Goal: Task Accomplishment & Management: Use online tool/utility

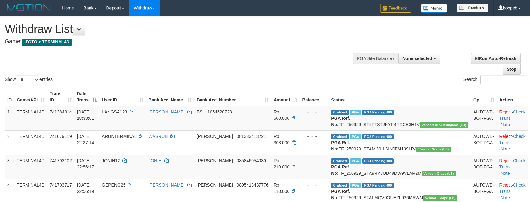
select select
select select "**"
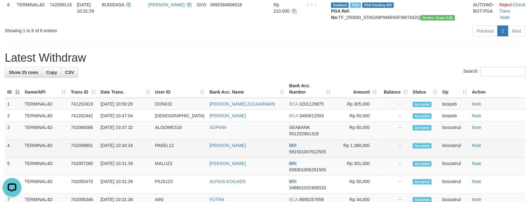
scroll to position [142, 0]
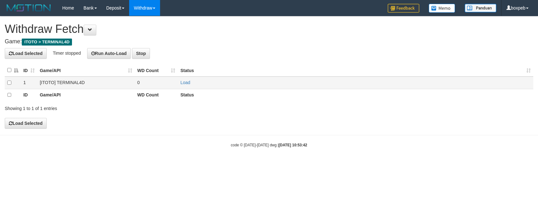
drag, startPoint x: 183, startPoint y: 78, endPoint x: 185, endPoint y: 82, distance: 5.1
click at [183, 78] on td "Load" at bounding box center [355, 82] width 355 height 12
click at [186, 82] on link "Load" at bounding box center [185, 82] width 10 height 5
click at [178, 86] on td "Load OK" at bounding box center [355, 82] width 355 height 12
click at [184, 83] on link "Load" at bounding box center [185, 82] width 10 height 5
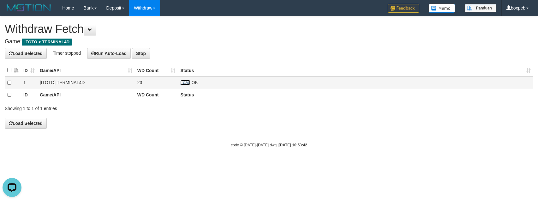
click at [181, 82] on link "Load" at bounding box center [185, 82] width 10 height 5
click at [182, 84] on link "Load" at bounding box center [185, 82] width 10 height 5
click at [183, 82] on link "Load" at bounding box center [185, 82] width 10 height 5
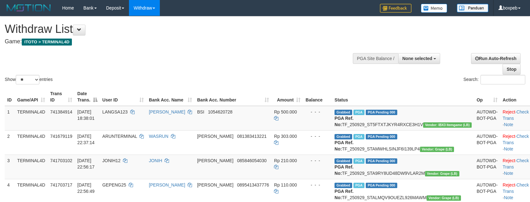
select select
select select "**"
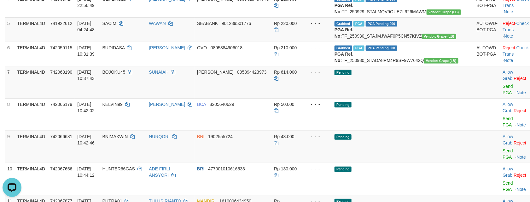
scroll to position [207, 0]
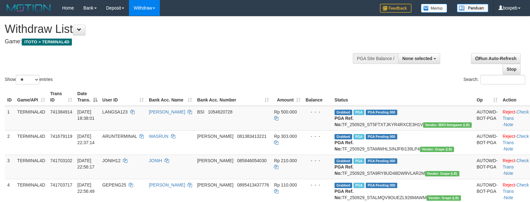
select select
select select "**"
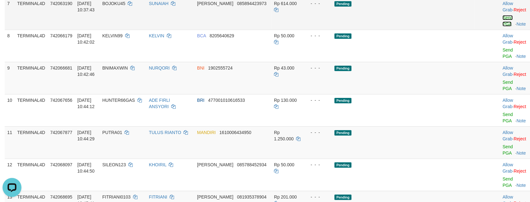
click at [503, 27] on link "Send PGA" at bounding box center [508, 20] width 10 height 11
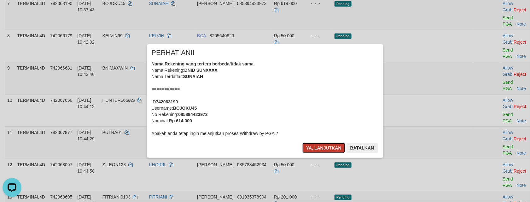
click at [327, 151] on button "Ya, lanjutkan" at bounding box center [324, 148] width 43 height 10
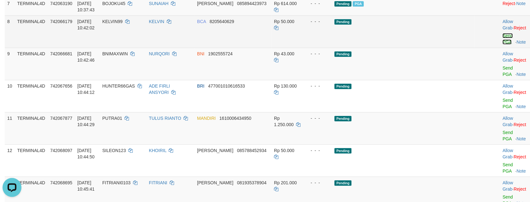
click at [503, 44] on link "Send PGA" at bounding box center [508, 38] width 10 height 11
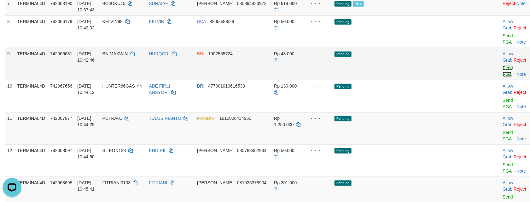
click at [503, 77] on link "Send PGA" at bounding box center [508, 70] width 10 height 11
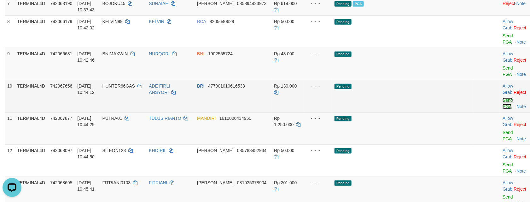
click at [503, 109] on link "Send PGA" at bounding box center [508, 103] width 10 height 11
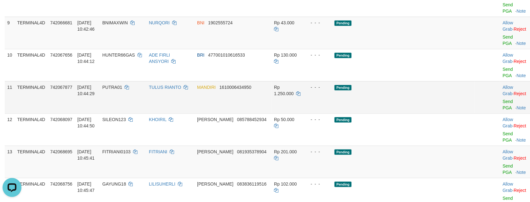
scroll to position [301, 0]
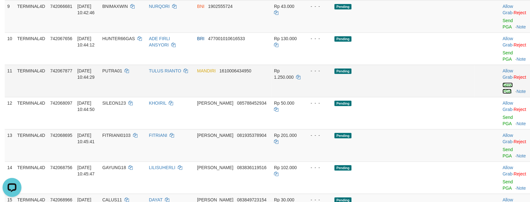
click at [503, 94] on link "Send PGA" at bounding box center [508, 87] width 10 height 11
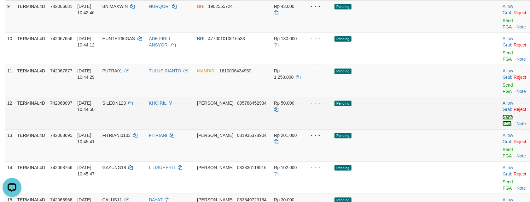
click at [503, 126] on link "Send PGA" at bounding box center [508, 120] width 10 height 11
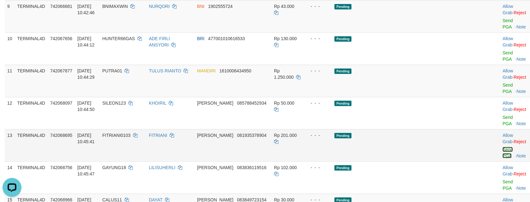
click at [503, 158] on link "Send PGA" at bounding box center [508, 152] width 10 height 11
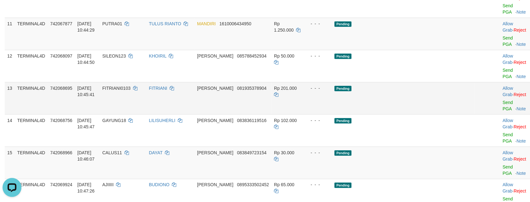
scroll to position [349, 0]
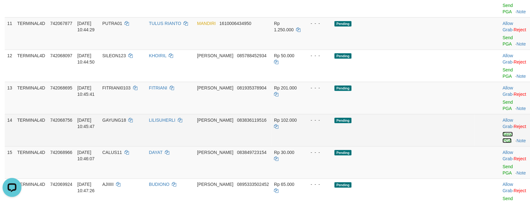
click at [503, 138] on link "Send PGA" at bounding box center [508, 137] width 10 height 11
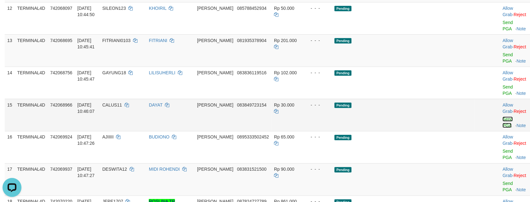
click at [503, 116] on link "Send PGA" at bounding box center [508, 121] width 10 height 11
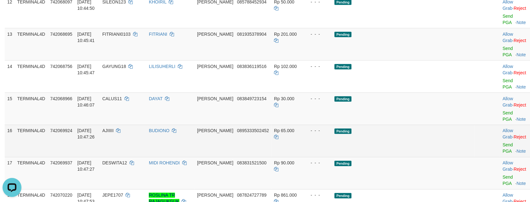
scroll to position [443, 0]
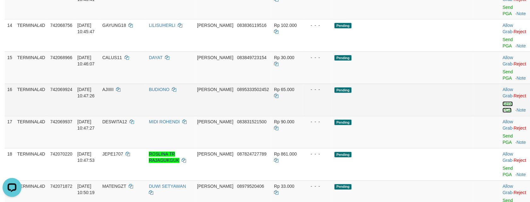
click at [503, 101] on link "Send PGA" at bounding box center [508, 106] width 10 height 11
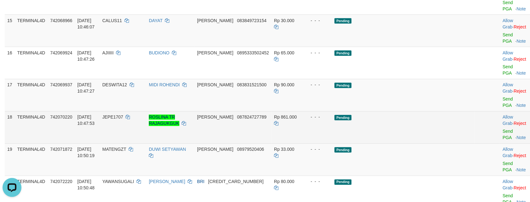
scroll to position [483, 0]
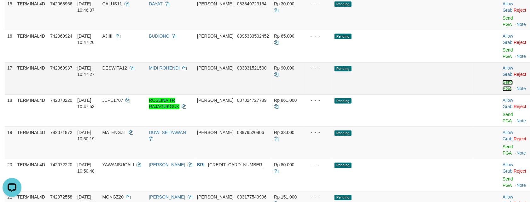
click at [503, 80] on link "Send PGA" at bounding box center [508, 85] width 10 height 11
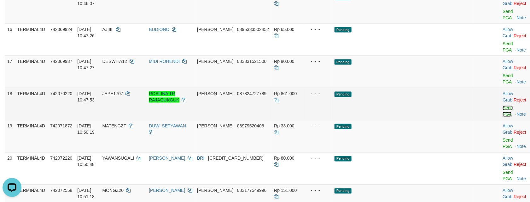
click at [503, 105] on link "Send PGA" at bounding box center [508, 110] width 10 height 11
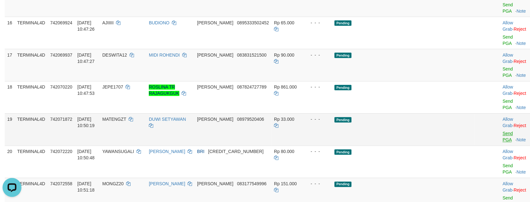
scroll to position [459, 0]
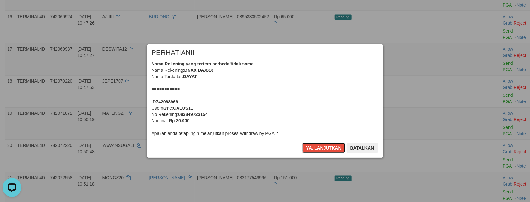
click at [335, 150] on button "Ya, lanjutkan" at bounding box center [324, 148] width 43 height 10
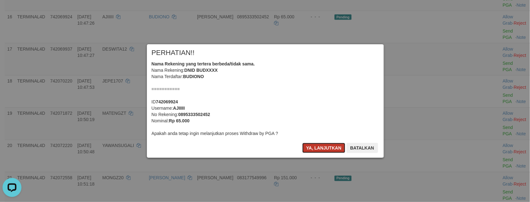
click at [320, 147] on button "Ya, lanjutkan" at bounding box center [324, 148] width 43 height 10
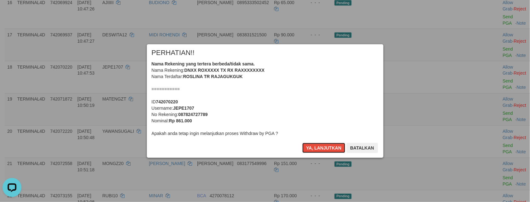
click at [320, 147] on button "Ya, lanjutkan" at bounding box center [324, 148] width 43 height 10
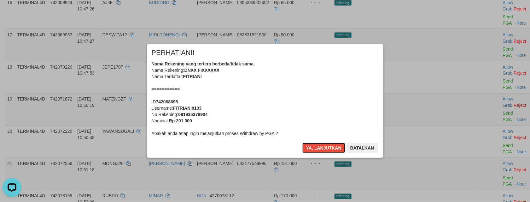
click at [320, 147] on button "Ya, lanjutkan" at bounding box center [324, 148] width 43 height 10
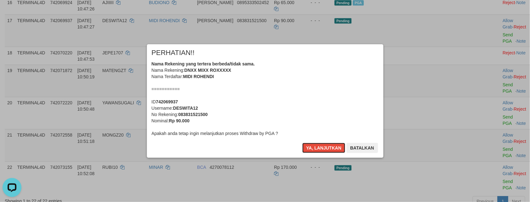
click at [320, 147] on button "Ya, lanjutkan" at bounding box center [324, 148] width 43 height 10
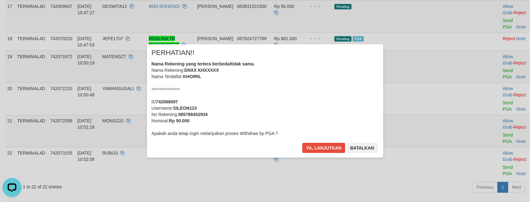
scroll to position [452, 0]
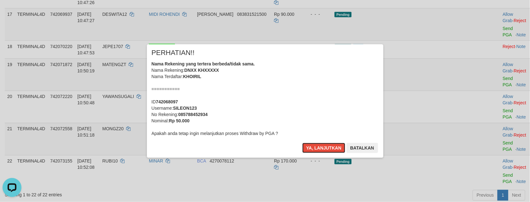
click at [320, 147] on button "Ya, lanjutkan" at bounding box center [324, 148] width 43 height 10
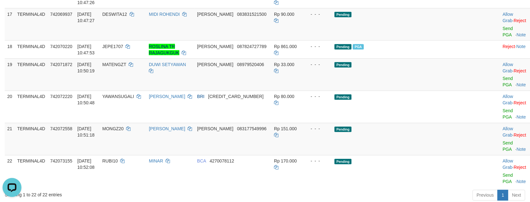
scroll to position [444, 0]
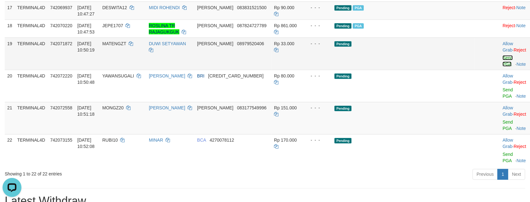
click at [503, 67] on link "Send PGA" at bounding box center [508, 60] width 10 height 11
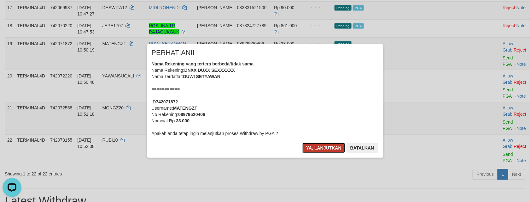
click at [329, 148] on button "Ya, lanjutkan" at bounding box center [324, 148] width 43 height 10
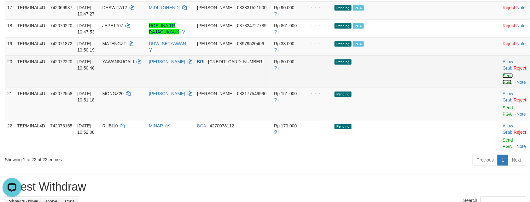
click at [503, 85] on link "Send PGA" at bounding box center [508, 78] width 10 height 11
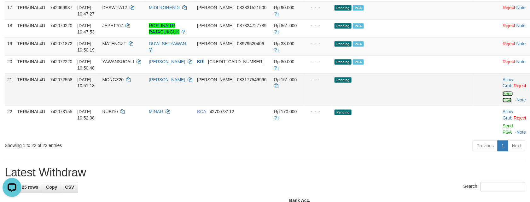
click at [503, 103] on link "Send PGA" at bounding box center [508, 96] width 10 height 11
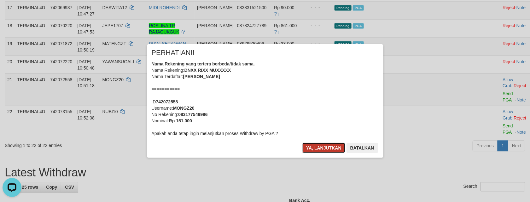
click at [342, 152] on button "Ya, lanjutkan" at bounding box center [324, 148] width 43 height 10
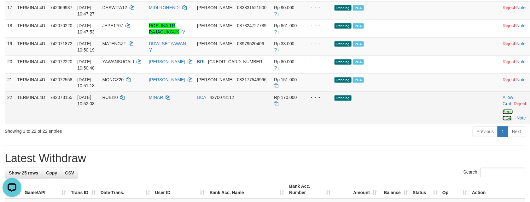
click at [503, 121] on link "Send PGA" at bounding box center [508, 114] width 10 height 11
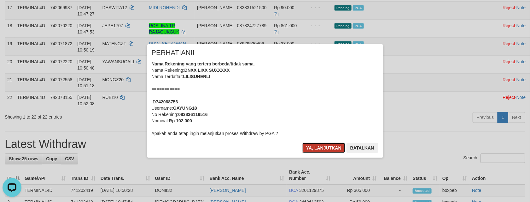
click at [326, 148] on button "Ya, lanjutkan" at bounding box center [324, 148] width 43 height 10
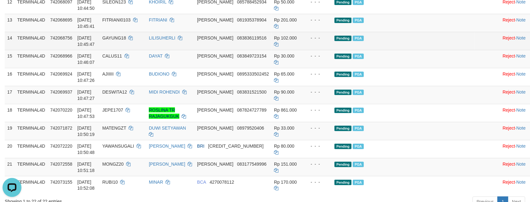
scroll to position [578, 0]
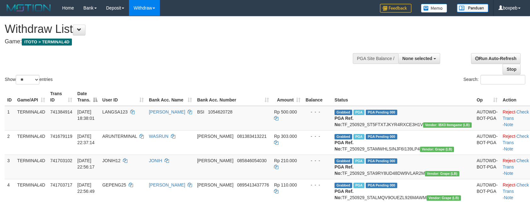
select select
select select "**"
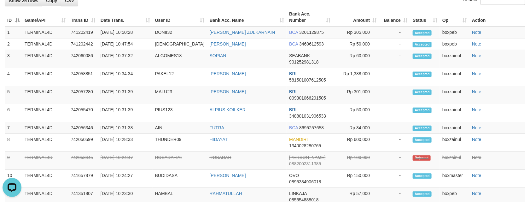
scroll to position [453, 0]
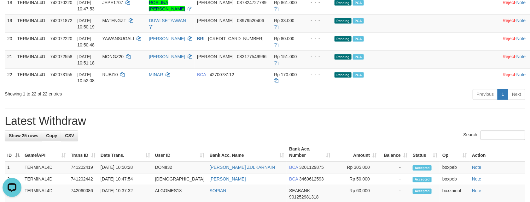
click at [282, 109] on hr at bounding box center [265, 108] width 521 height 0
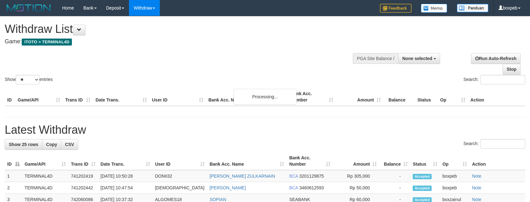
select select
select select "**"
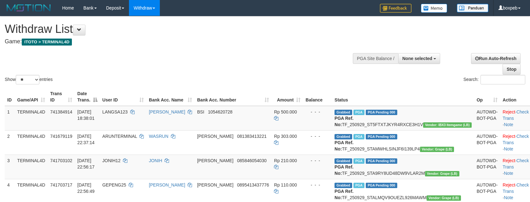
select select
select select "**"
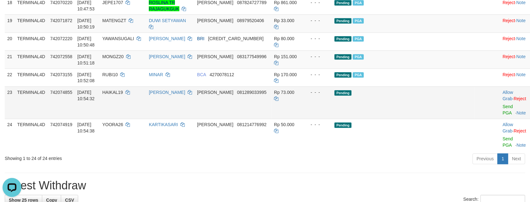
click at [500, 119] on td "Allow Grab · Reject Send PGA · Note" at bounding box center [515, 102] width 31 height 32
click at [503, 115] on link "Send PGA" at bounding box center [508, 109] width 10 height 11
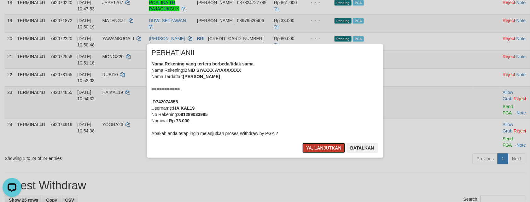
click at [305, 146] on button "Ya, lanjutkan" at bounding box center [324, 148] width 43 height 10
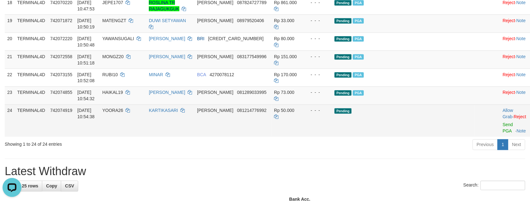
click at [500, 137] on td "Allow Grab · Reject Send PGA · Note" at bounding box center [515, 120] width 31 height 32
click at [503, 133] on link "Send PGA" at bounding box center [508, 127] width 10 height 11
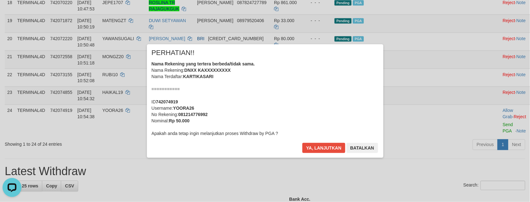
click at [316, 142] on div "× PERHATIAN!! Nama Rekening yang tertera berbeda/tidak sama. Nama Rekening: DNX…" at bounding box center [265, 100] width 237 height 113
click at [317, 144] on button "Ya, lanjutkan" at bounding box center [324, 148] width 43 height 10
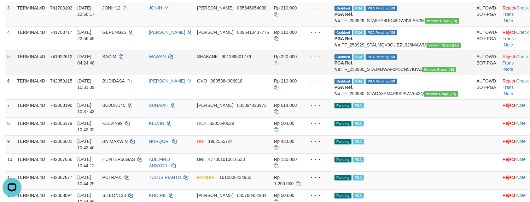
scroll to position [169, 0]
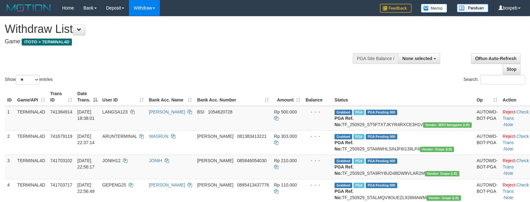
select select
select select "**"
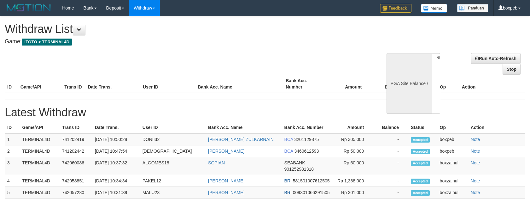
select select
select select "**"
select select
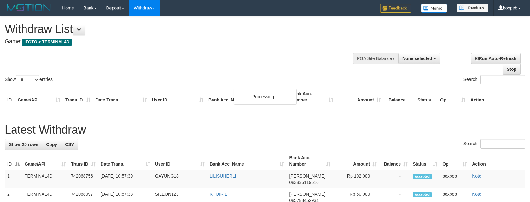
select select
select select "**"
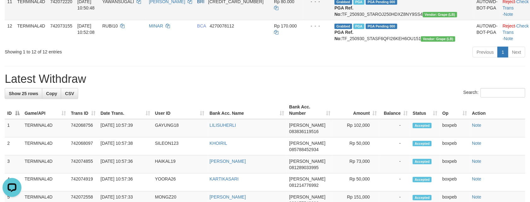
scroll to position [379, 0]
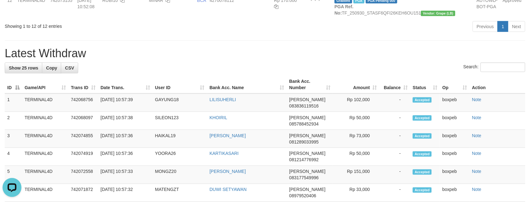
click at [175, 124] on div "**********" at bounding box center [265, 99] width 530 height 922
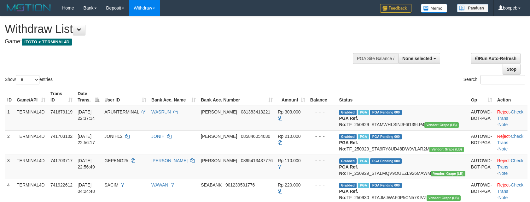
select select
select select "**"
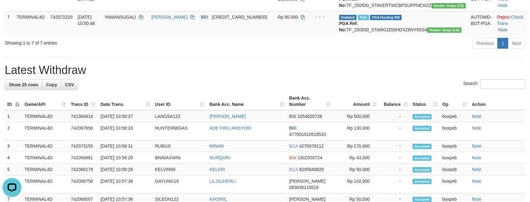
scroll to position [189, 0]
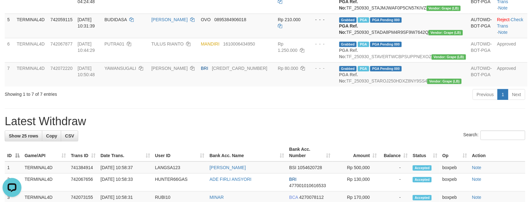
click at [166, 127] on h1 "Latest Withdraw" at bounding box center [265, 121] width 521 height 13
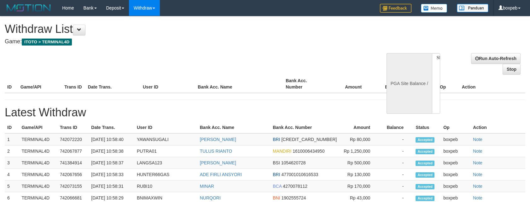
select select
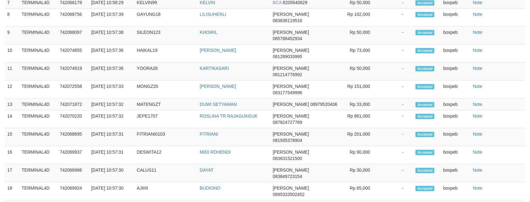
select select "**"
select select
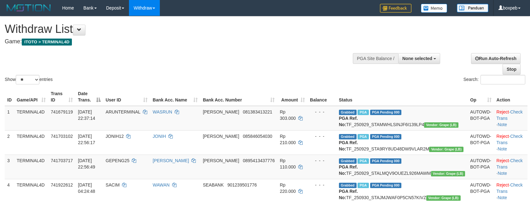
select select
select select "**"
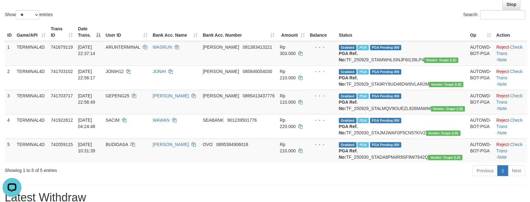
scroll to position [65, 0]
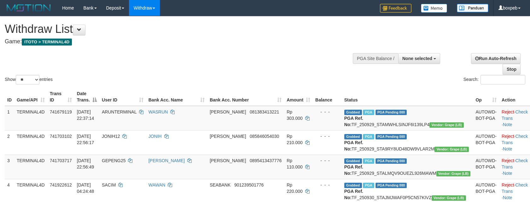
select select
select select "**"
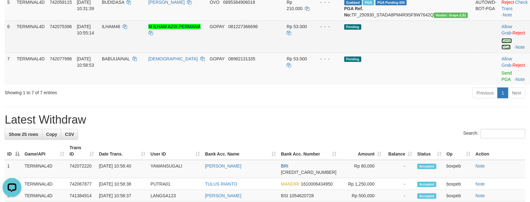
click at [502, 50] on link "Send PGA" at bounding box center [507, 43] width 10 height 11
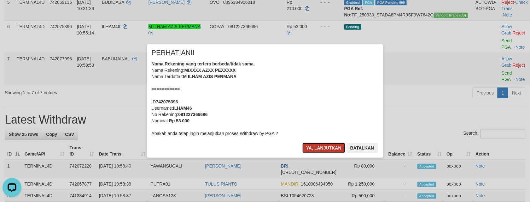
click at [324, 149] on button "Ya, lanjutkan" at bounding box center [324, 148] width 43 height 10
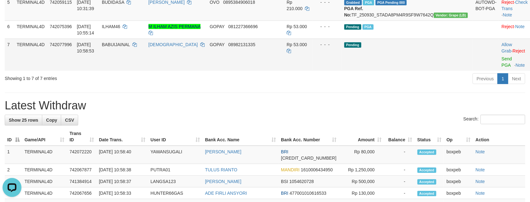
click at [500, 71] on td "Allow Grab · Reject Send PGA · Note" at bounding box center [515, 54] width 31 height 32
click at [502, 68] on link "Send PGA" at bounding box center [507, 61] width 10 height 11
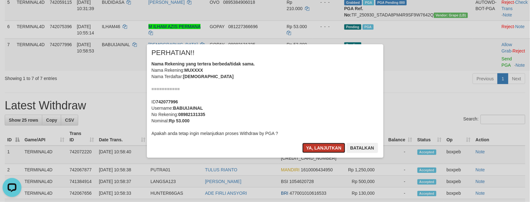
click at [332, 151] on button "Ya, lanjutkan" at bounding box center [324, 148] width 43 height 10
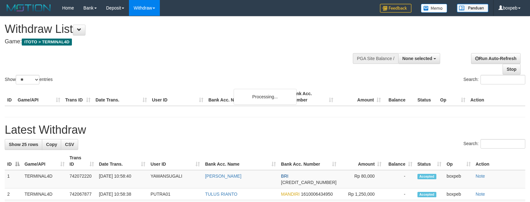
select select
select select "**"
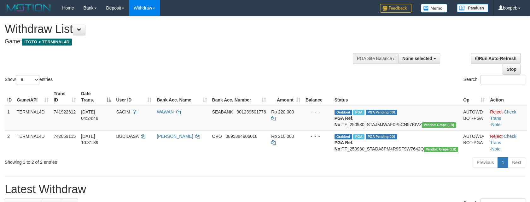
select select
select select "**"
drag, startPoint x: 175, startPoint y: 60, endPoint x: 175, endPoint y: 50, distance: 9.5
click at [175, 60] on div "Show ** ** ** *** entries Search:" at bounding box center [265, 50] width 530 height 69
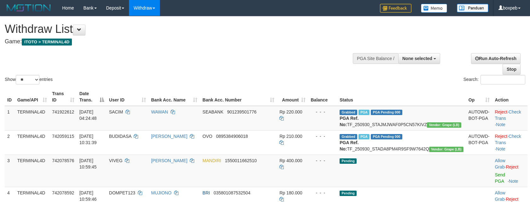
select select
select select "**"
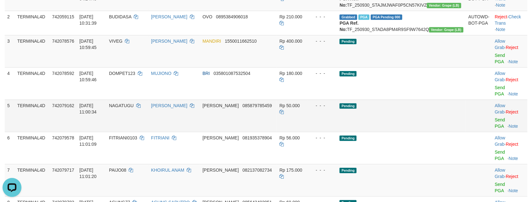
scroll to position [142, 0]
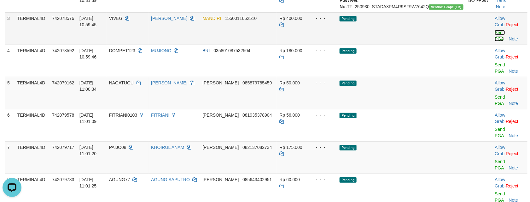
click at [495, 40] on link "Send PGA" at bounding box center [500, 35] width 10 height 11
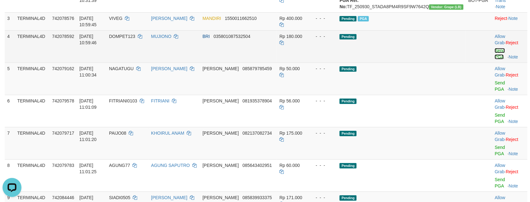
click at [495, 59] on link "Send PGA" at bounding box center [500, 53] width 10 height 11
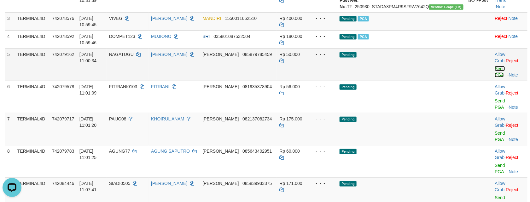
click at [495, 74] on link "Send PGA" at bounding box center [500, 71] width 10 height 11
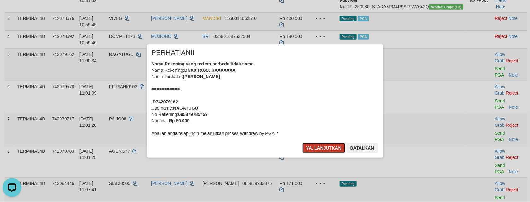
click at [317, 143] on button "Ya, lanjutkan" at bounding box center [324, 148] width 43 height 10
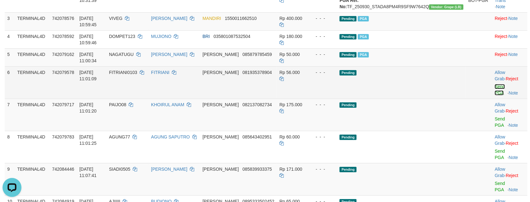
click at [495, 95] on link "Send PGA" at bounding box center [500, 89] width 10 height 11
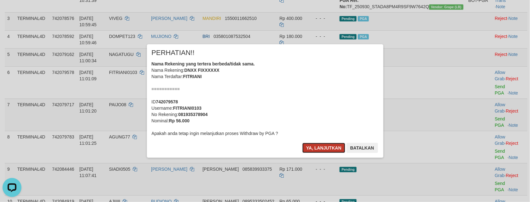
click at [331, 150] on button "Ya, lanjutkan" at bounding box center [324, 148] width 43 height 10
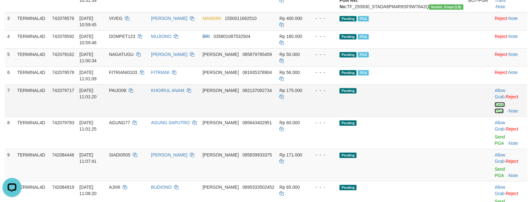
click at [497, 113] on link "Send PGA" at bounding box center [500, 107] width 10 height 11
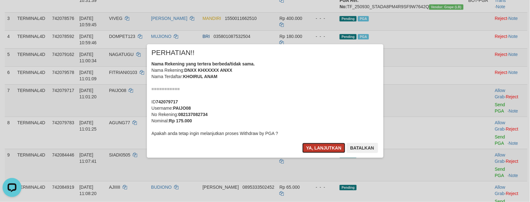
click at [317, 150] on button "Ya, lanjutkan" at bounding box center [324, 148] width 43 height 10
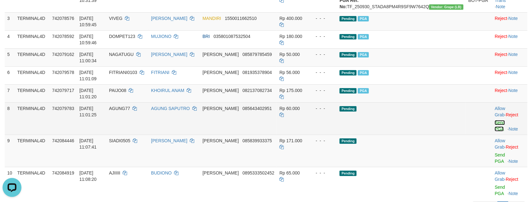
click at [495, 130] on link "Send PGA" at bounding box center [500, 125] width 10 height 11
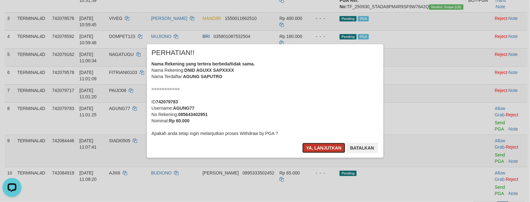
click at [309, 148] on button "Ya, lanjutkan" at bounding box center [324, 148] width 43 height 10
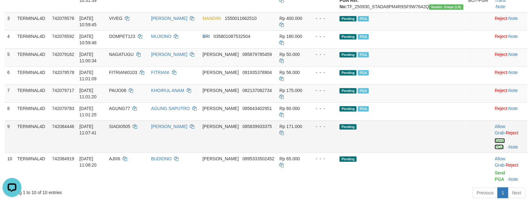
click at [495, 149] on link "Send PGA" at bounding box center [500, 143] width 10 height 11
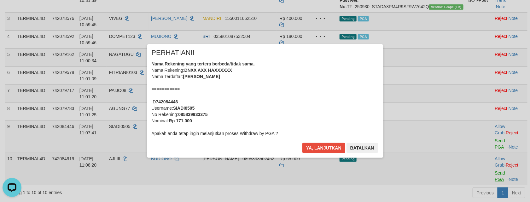
click at [485, 168] on div "× PERHATIAN!! Nama Rekening yang tertera berbeda/tidak sama. Nama Rekening: DNX…" at bounding box center [265, 101] width 530 height 138
click at [328, 145] on button "Ya, lanjutkan" at bounding box center [324, 148] width 43 height 10
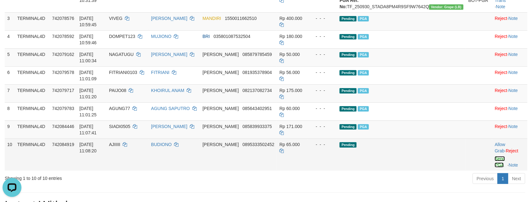
click at [495, 165] on link "Send PGA" at bounding box center [500, 161] width 10 height 11
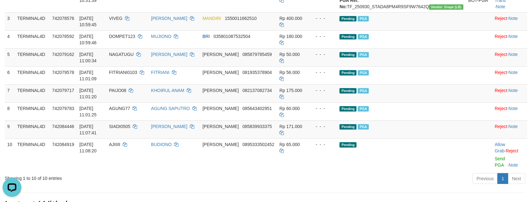
click at [337, 186] on div "Previous 1 Next" at bounding box center [376, 179] width 300 height 14
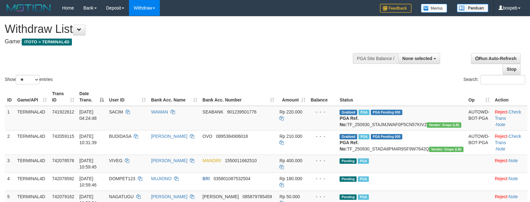
select select
select select "**"
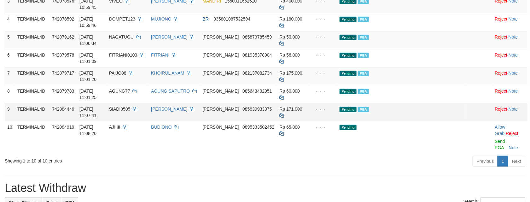
scroll to position [142, 0]
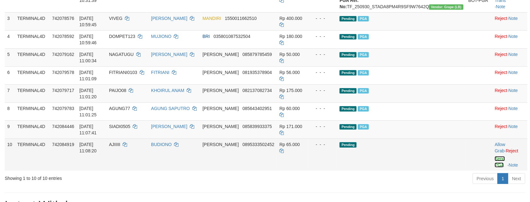
click at [495, 165] on link "Send PGA" at bounding box center [500, 161] width 10 height 11
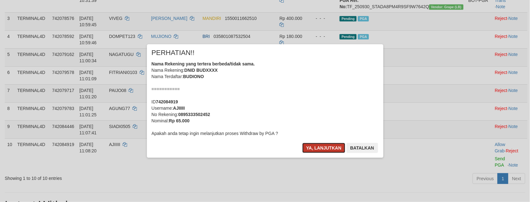
click at [333, 147] on button "Ya, lanjutkan" at bounding box center [324, 148] width 43 height 10
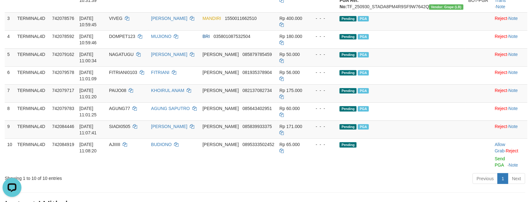
scroll to position [0, 0]
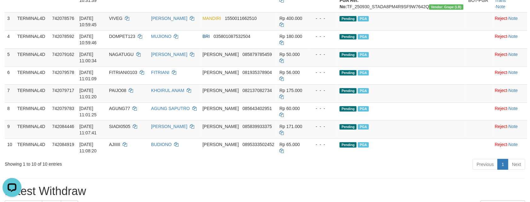
click at [283, 172] on div "Previous 1 Next" at bounding box center [376, 165] width 300 height 14
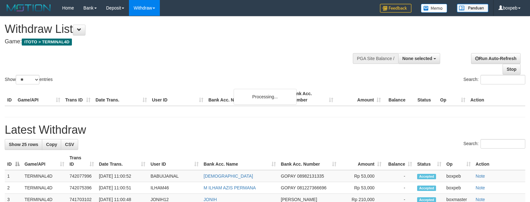
select select
select select "**"
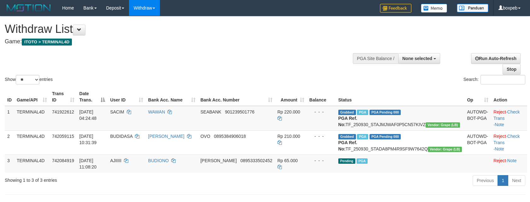
select select
select select "**"
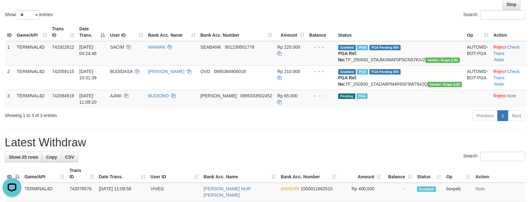
click at [201, 163] on div "Search:" at bounding box center [265, 156] width 521 height 11
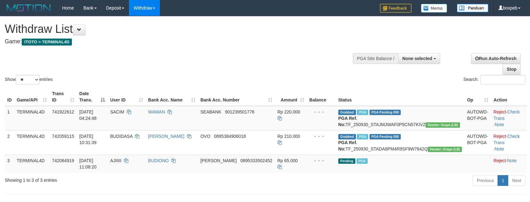
select select
select select "**"
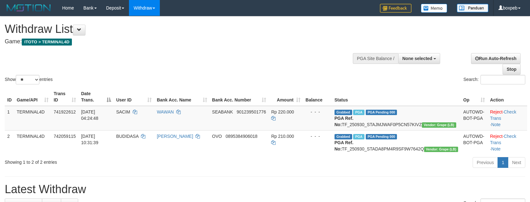
select select
select select "**"
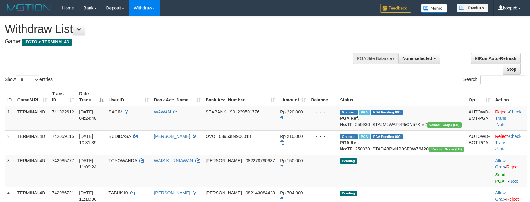
select select
select select "**"
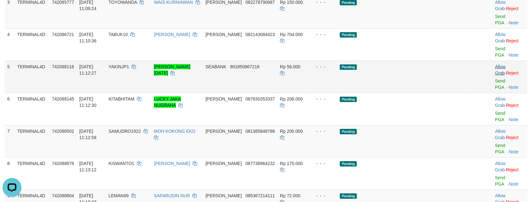
scroll to position [112, 0]
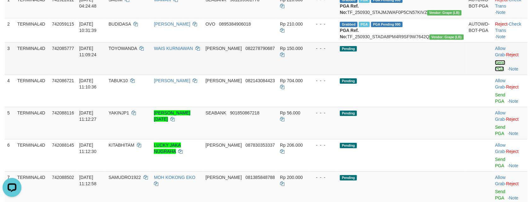
click at [495, 69] on link "Send PGA" at bounding box center [500, 65] width 10 height 11
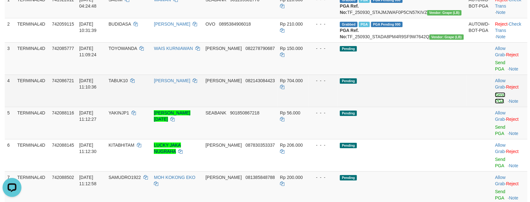
click at [495, 92] on link "Send PGA" at bounding box center [500, 97] width 10 height 11
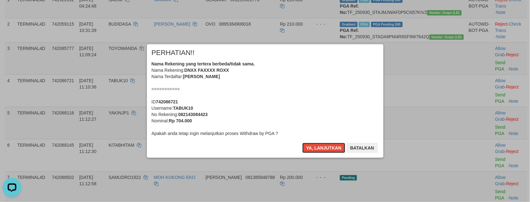
click at [318, 147] on button "Ya, lanjutkan" at bounding box center [324, 148] width 43 height 10
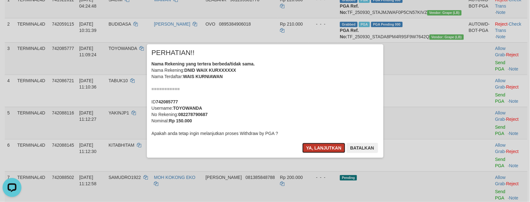
click at [318, 147] on button "Ya, lanjutkan" at bounding box center [324, 148] width 43 height 10
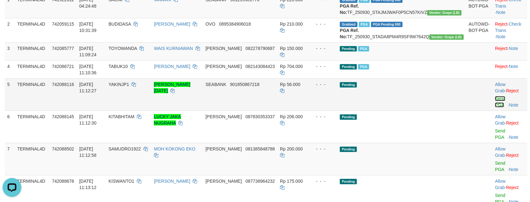
click at [495, 104] on link "Send PGA" at bounding box center [500, 101] width 10 height 11
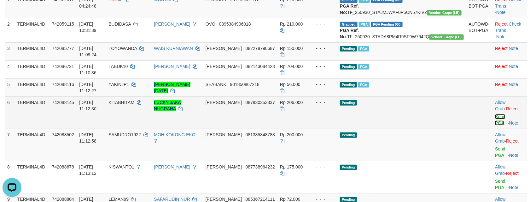
click at [495, 124] on link "Send PGA" at bounding box center [500, 119] width 10 height 11
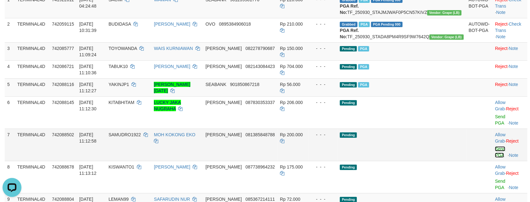
click at [495, 146] on link "Send PGA" at bounding box center [500, 151] width 10 height 11
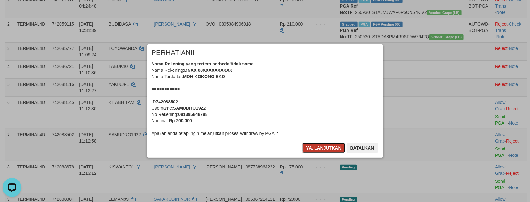
click at [328, 150] on button "Ya, lanjutkan" at bounding box center [324, 148] width 43 height 10
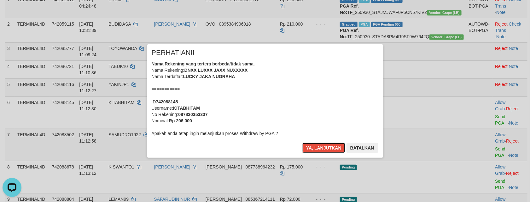
click at [328, 150] on button "Ya, lanjutkan" at bounding box center [324, 148] width 43 height 10
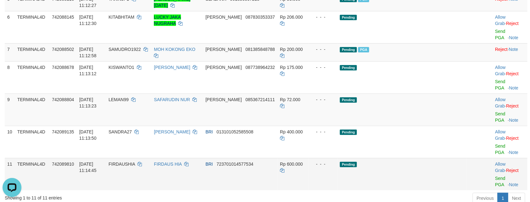
scroll to position [207, 0]
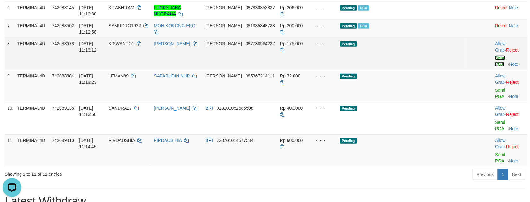
click at [495, 65] on link "Send PGA" at bounding box center [500, 60] width 10 height 11
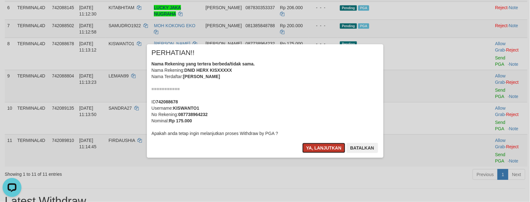
click at [321, 148] on button "Ya, lanjutkan" at bounding box center [324, 148] width 43 height 10
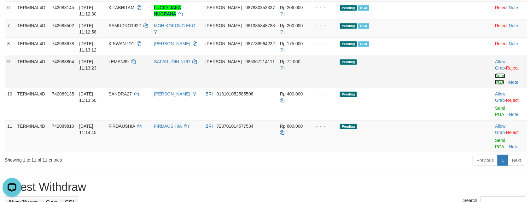
click at [495, 82] on link "Send PGA" at bounding box center [500, 78] width 10 height 11
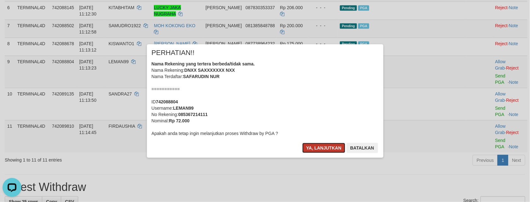
click at [320, 149] on button "Ya, lanjutkan" at bounding box center [324, 148] width 43 height 10
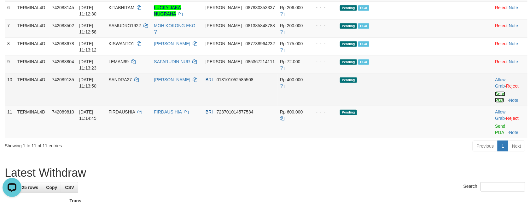
click at [495, 98] on link "Send PGA" at bounding box center [500, 96] width 10 height 11
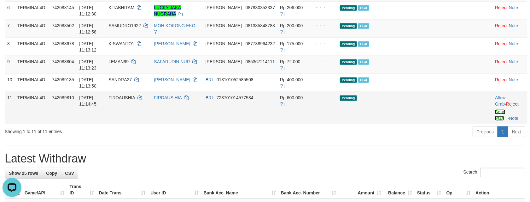
click at [495, 121] on link "Send PGA" at bounding box center [500, 114] width 10 height 11
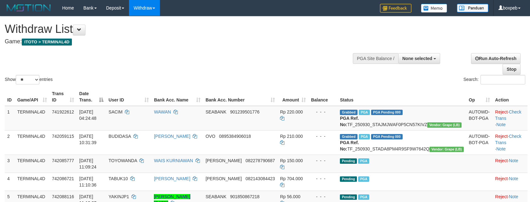
select select
select select "**"
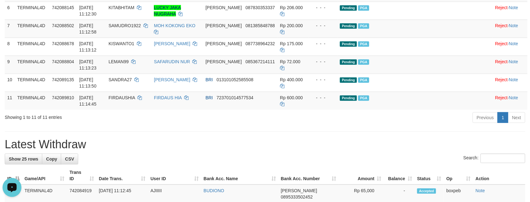
click at [188, 151] on h1 "Latest Withdraw" at bounding box center [265, 144] width 521 height 13
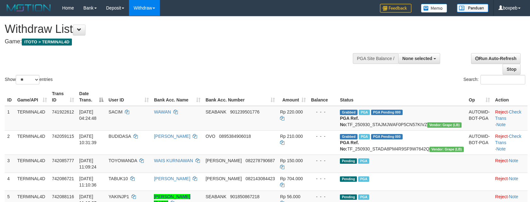
select select
select select "**"
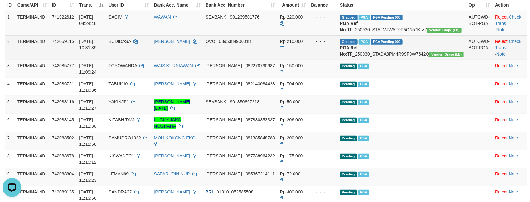
scroll to position [47, 0]
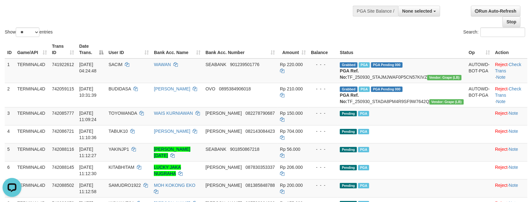
click at [242, 34] on div "Show ** ** ** *** entries" at bounding box center [133, 32] width 256 height 11
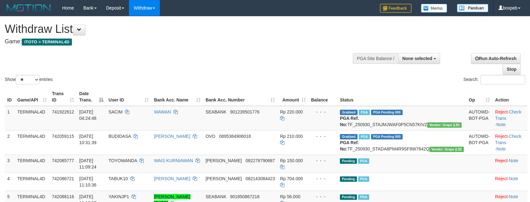
select select
select select "**"
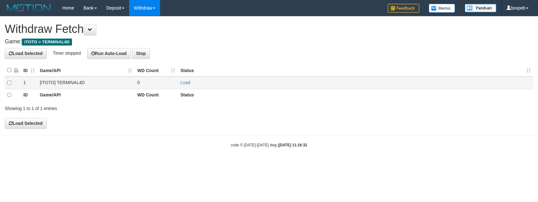
click at [177, 83] on td "0" at bounding box center [156, 82] width 43 height 12
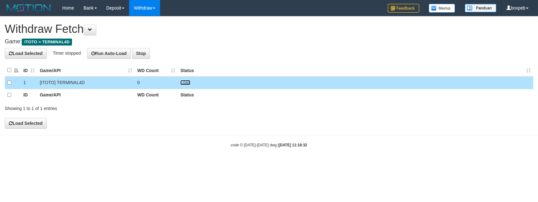
click at [183, 82] on link "Load" at bounding box center [185, 82] width 10 height 5
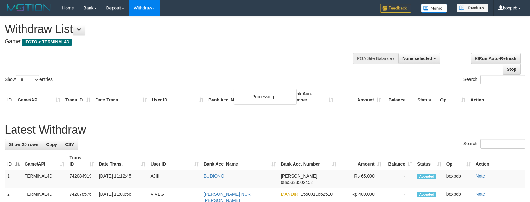
select select
select select "**"
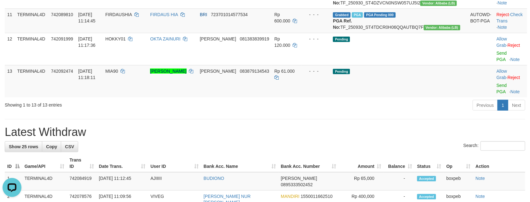
scroll to position [331, 0]
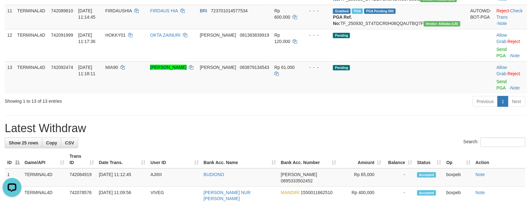
click at [264, 148] on div "Search:" at bounding box center [265, 142] width 521 height 11
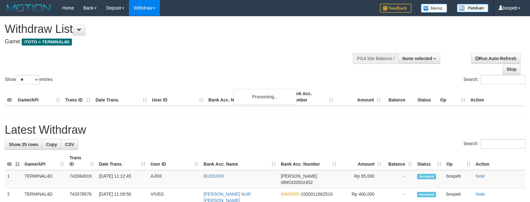
select select
select select "**"
select select
select select "**"
